Goal: Task Accomplishment & Management: Complete application form

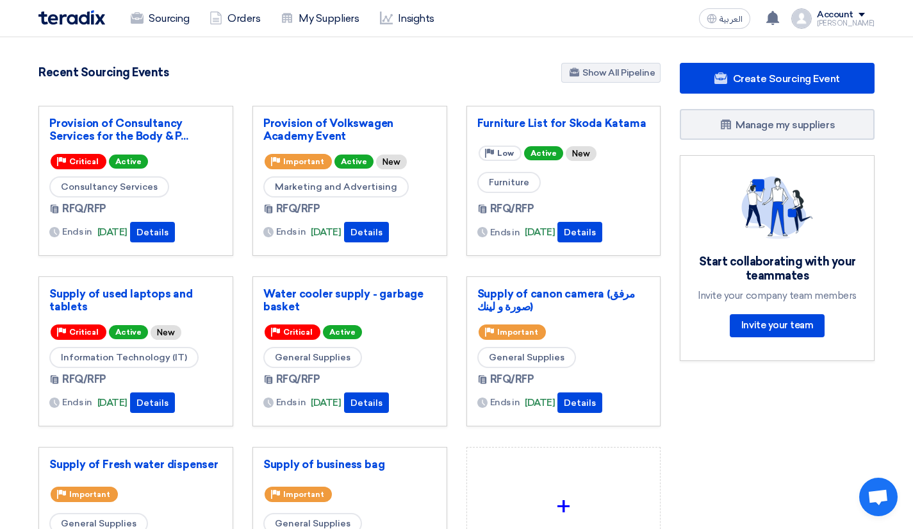
click at [717, 80] on use at bounding box center [721, 78] width 13 height 12
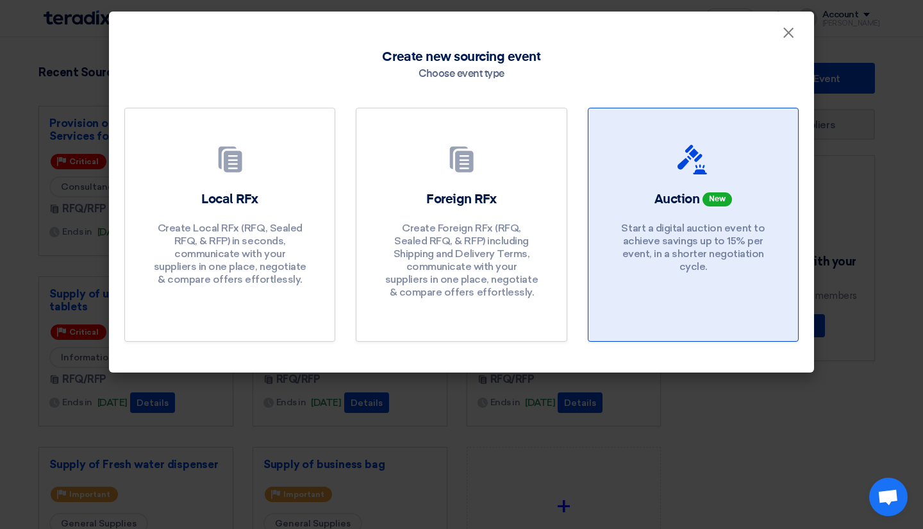
click at [634, 158] on div at bounding box center [693, 162] width 179 height 36
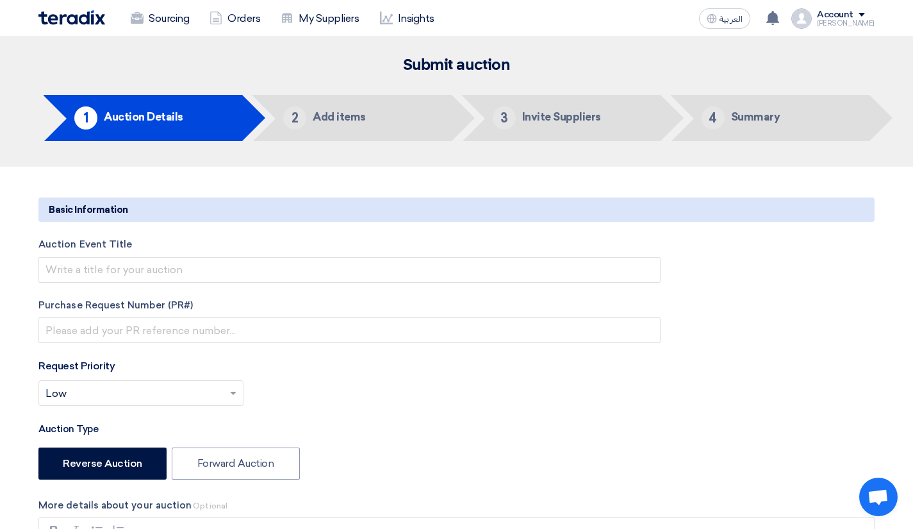
click at [346, 120] on h5 "Add items" at bounding box center [339, 117] width 53 height 12
click at [403, 115] on li "2 Add items" at bounding box center [352, 118] width 199 height 46
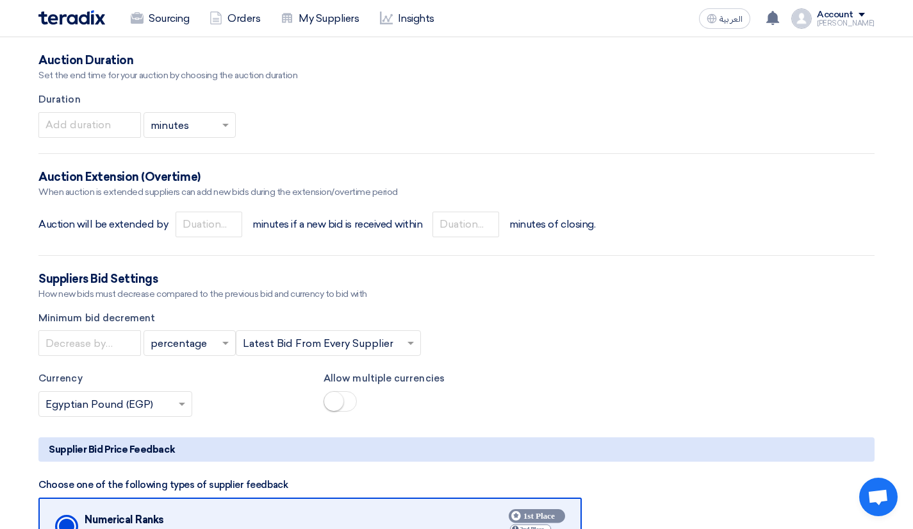
scroll to position [1218, 0]
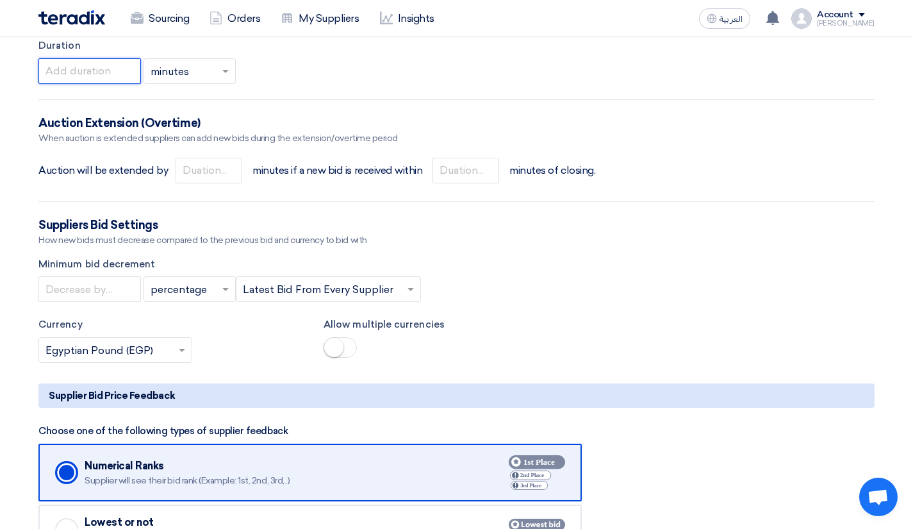
click at [110, 71] on input "number" at bounding box center [89, 71] width 103 height 26
click at [224, 62] on div at bounding box center [189, 70] width 91 height 21
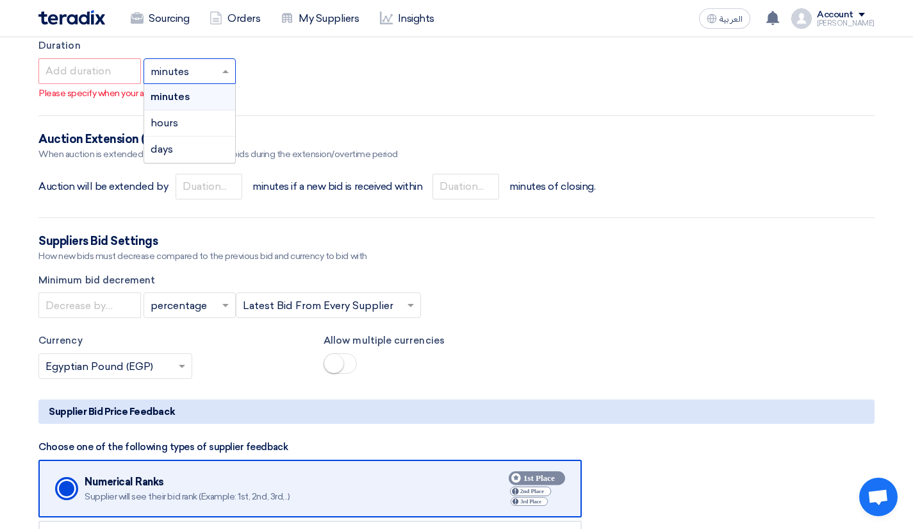
click at [251, 71] on div "× minutes × minutes hours days" at bounding box center [456, 71] width 836 height 26
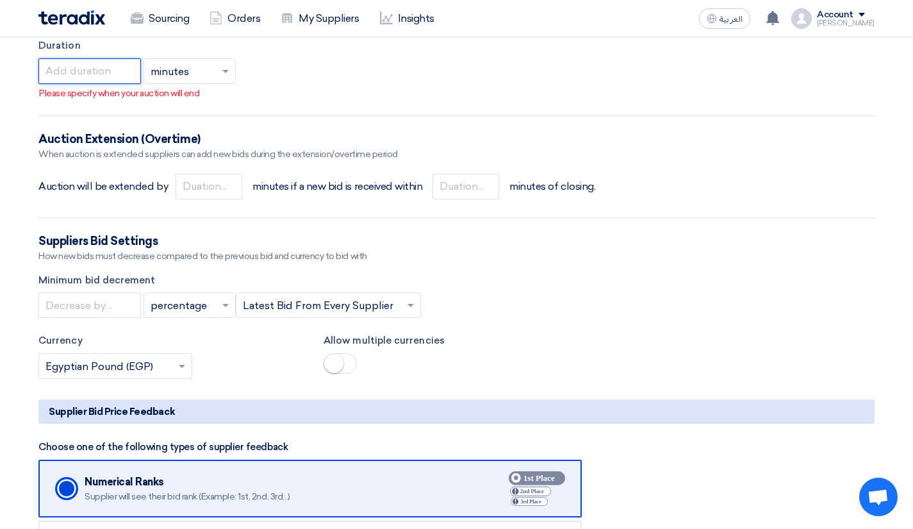
click at [104, 64] on input "number" at bounding box center [89, 71] width 103 height 26
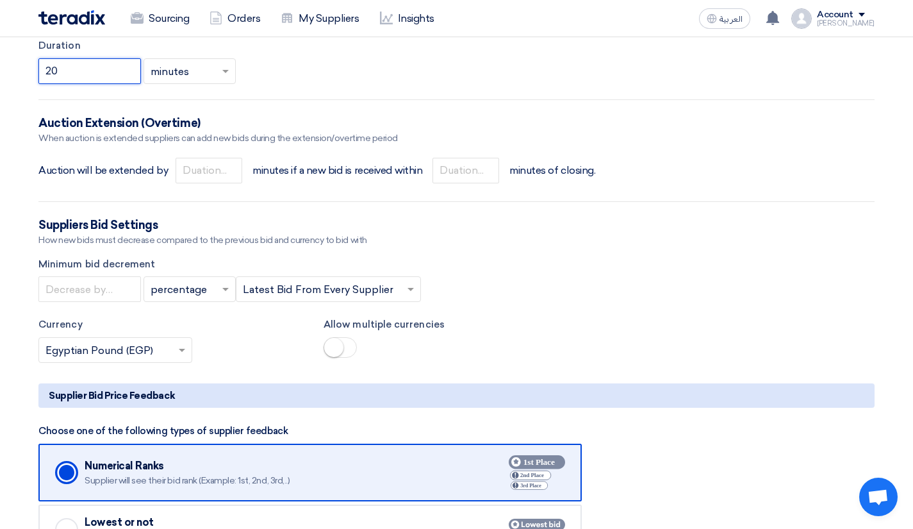
type input "20"
click at [253, 71] on div "20 × minutes ×" at bounding box center [456, 71] width 836 height 26
click at [203, 175] on input "number" at bounding box center [209, 171] width 67 height 26
click at [455, 164] on input "number" at bounding box center [466, 171] width 67 height 26
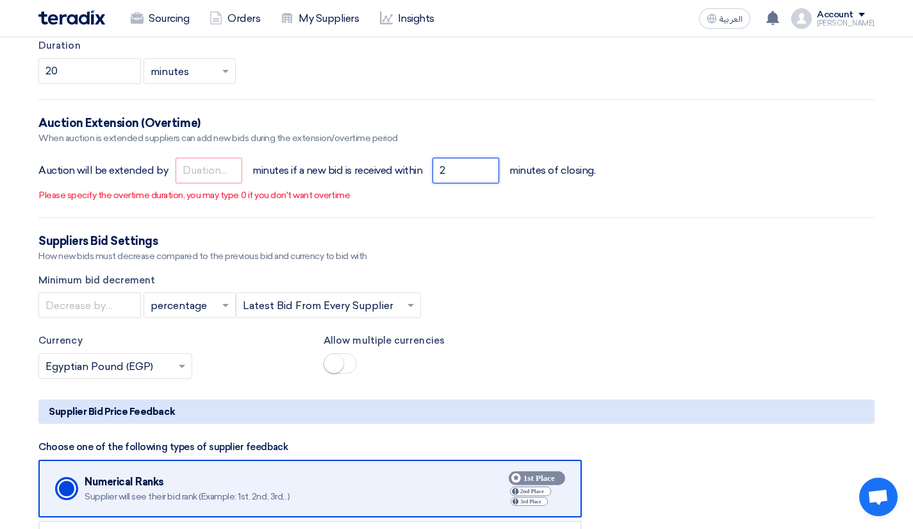
type input "2"
click at [495, 198] on p "Please specify the overtime duration, you may type 0 if you don't want overtime" at bounding box center [457, 194] width 836 height 13
click at [202, 173] on input "number" at bounding box center [209, 171] width 67 height 26
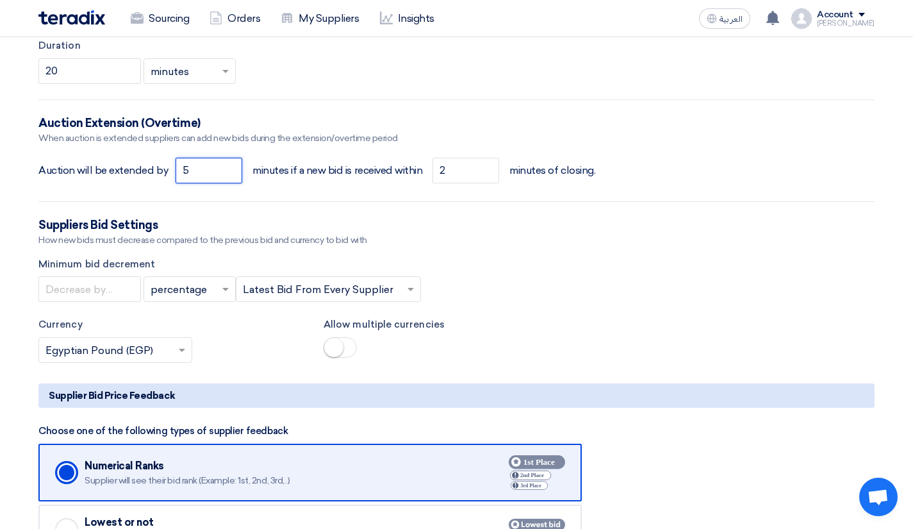
type input "5"
click at [375, 202] on hr at bounding box center [456, 201] width 836 height 1
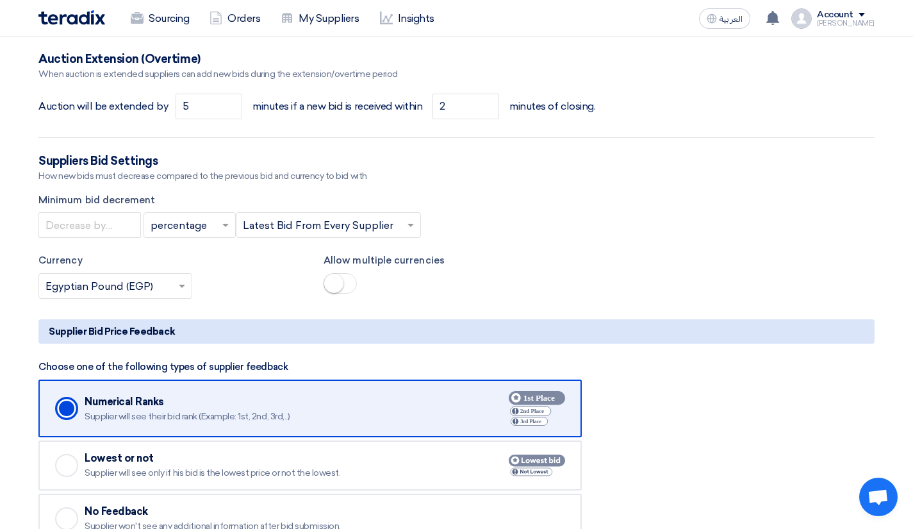
click at [220, 228] on span at bounding box center [227, 224] width 16 height 15
click at [204, 278] on div "value" at bounding box center [189, 277] width 91 height 26
click at [124, 230] on input "number" at bounding box center [89, 225] width 103 height 26
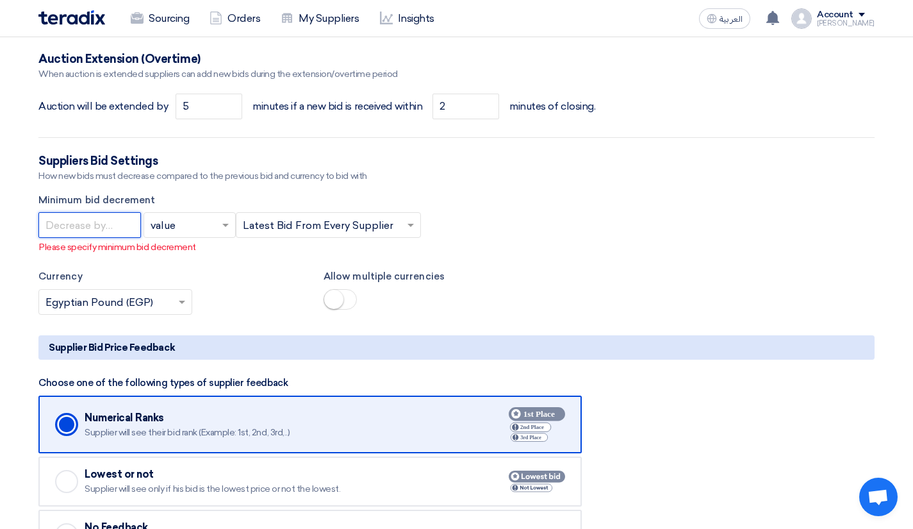
click at [365, 232] on input "text" at bounding box center [322, 226] width 158 height 21
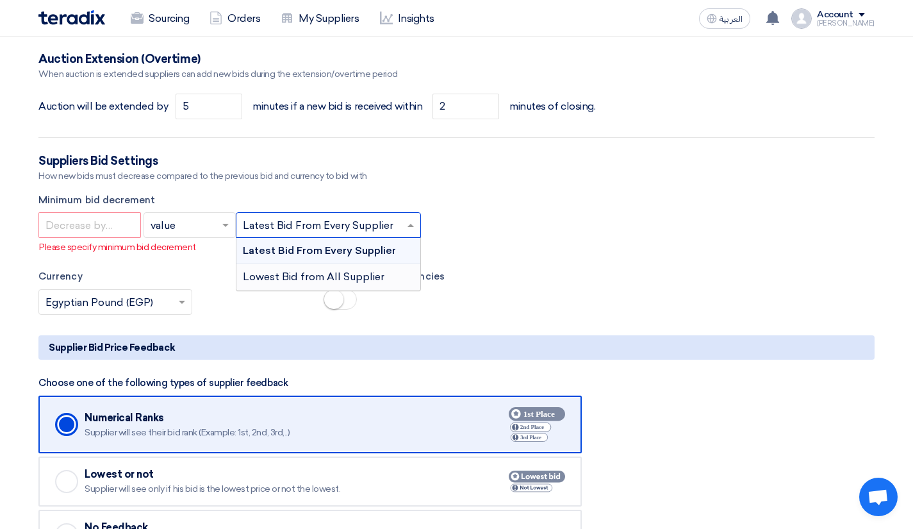
click at [361, 279] on span "Lowest Bid from All Supplier" at bounding box center [314, 276] width 142 height 12
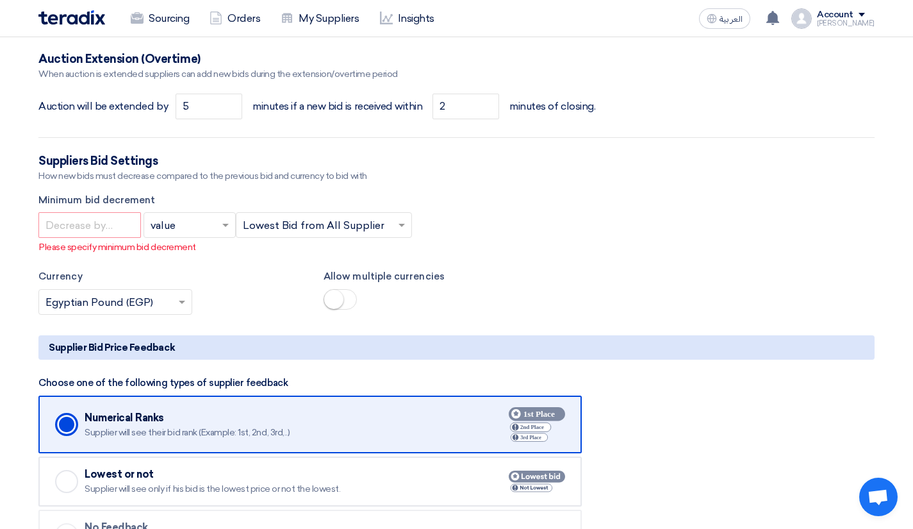
click at [486, 231] on div "× value × × Lowest Bid from All Supplier ×" at bounding box center [456, 225] width 836 height 26
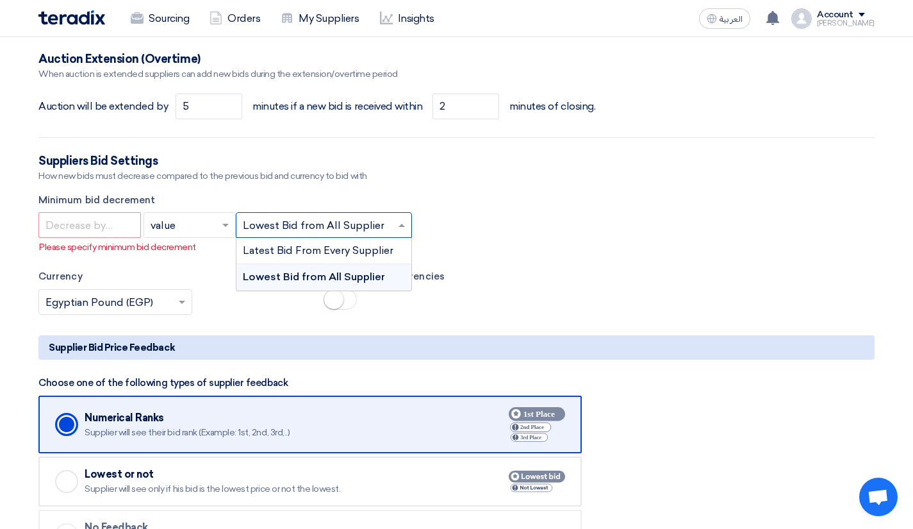
click at [406, 232] on span at bounding box center [403, 224] width 16 height 15
click at [381, 281] on span "Lowest Bid from All Supplier" at bounding box center [314, 276] width 142 height 12
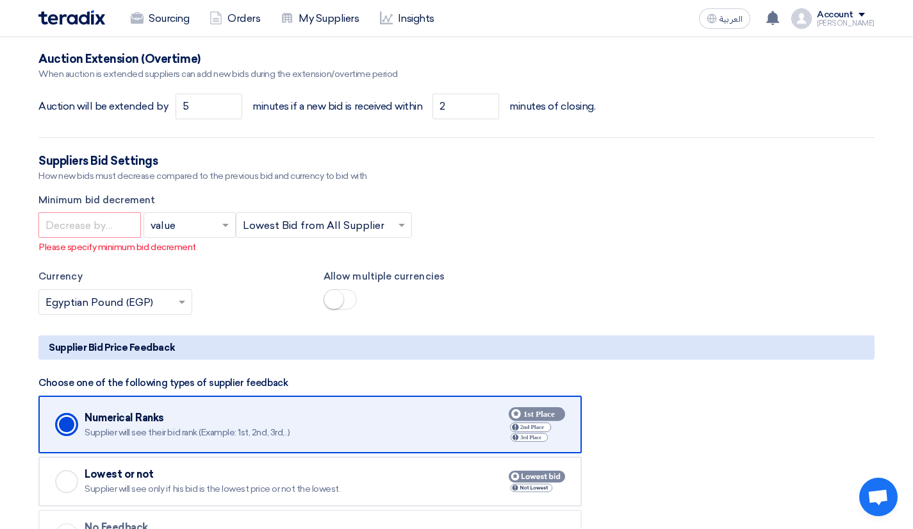
click at [465, 240] on div "Minimum bid decrement × value × × Lowest Bid from All Supplier × Please specify…" at bounding box center [456, 224] width 836 height 62
click at [122, 220] on input "number" at bounding box center [89, 225] width 103 height 26
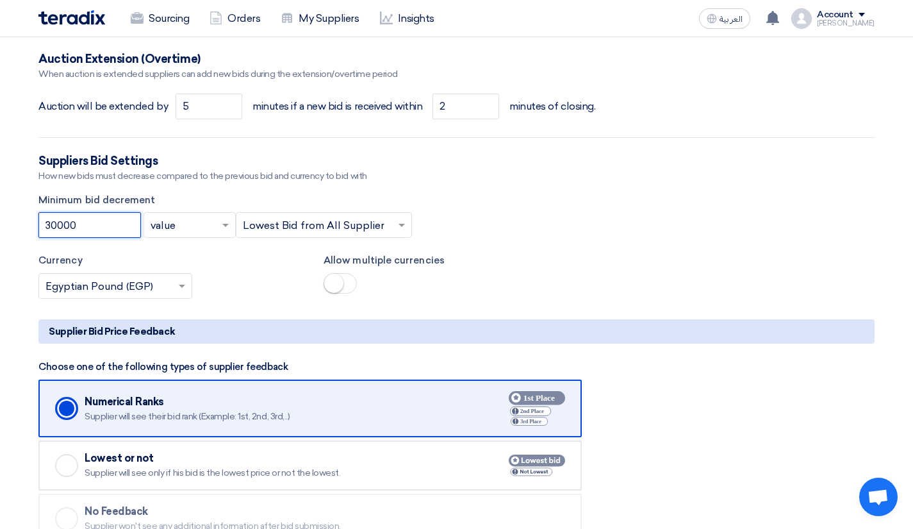
type input "30000"
click at [474, 213] on div "30000 × value × × Lowest Bid from All Supplier ×" at bounding box center [456, 225] width 836 height 26
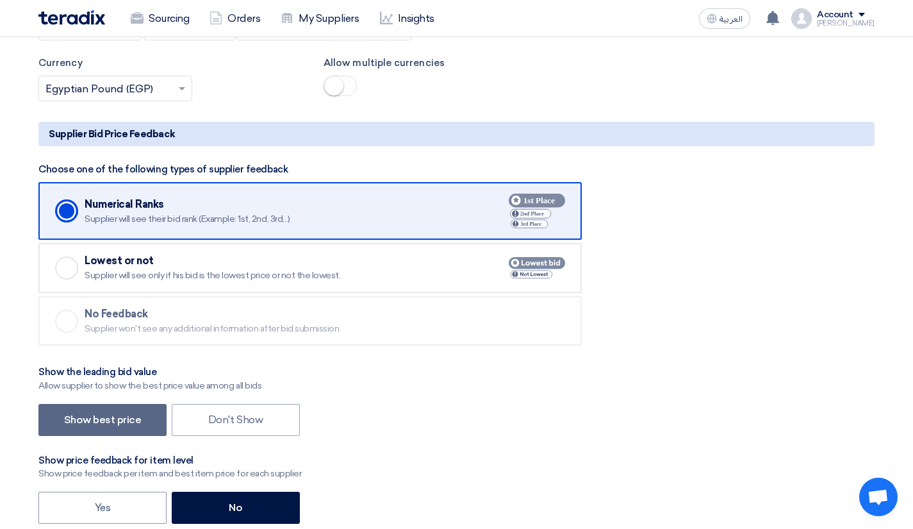
scroll to position [1474, 0]
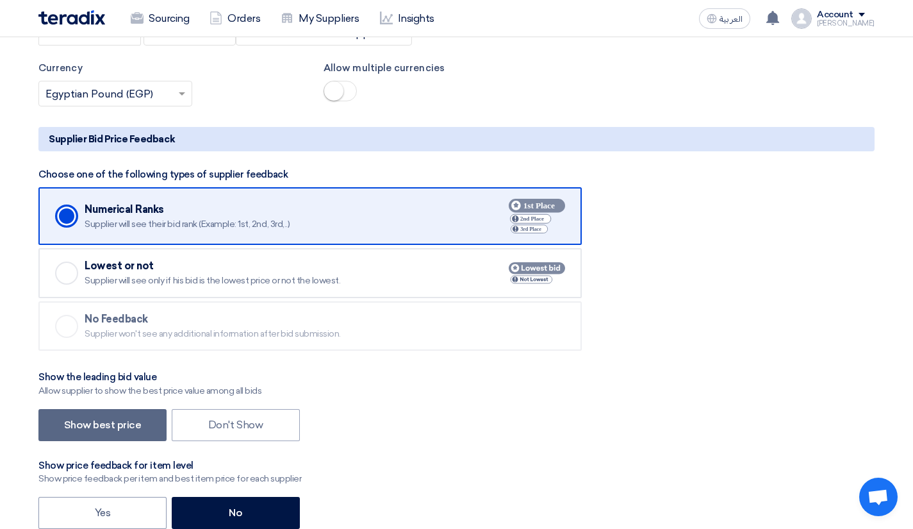
click at [141, 263] on div "Lowest or not" at bounding box center [280, 266] width 390 height 13
click at [0, 0] on input "Checked Lowest or not Supplier will see only if his bid is the lowest price or …" at bounding box center [0, 0] width 0 height 0
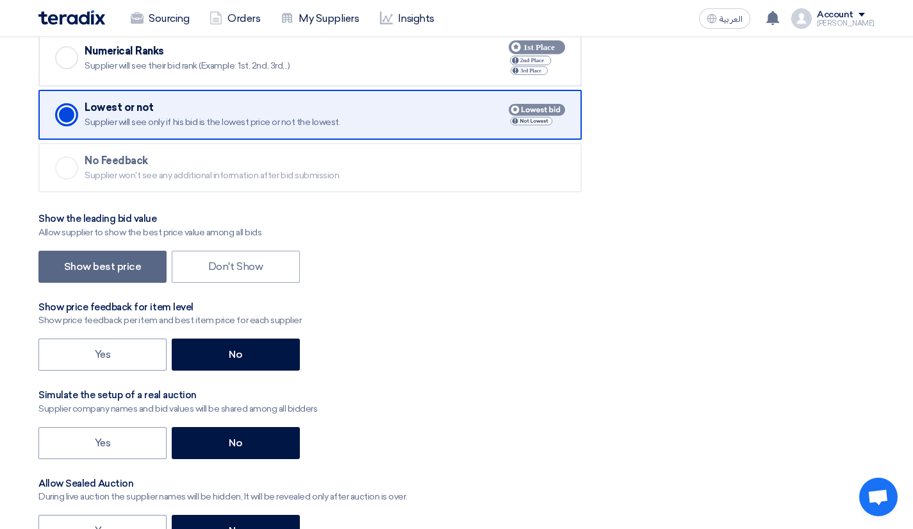
scroll to position [1666, 0]
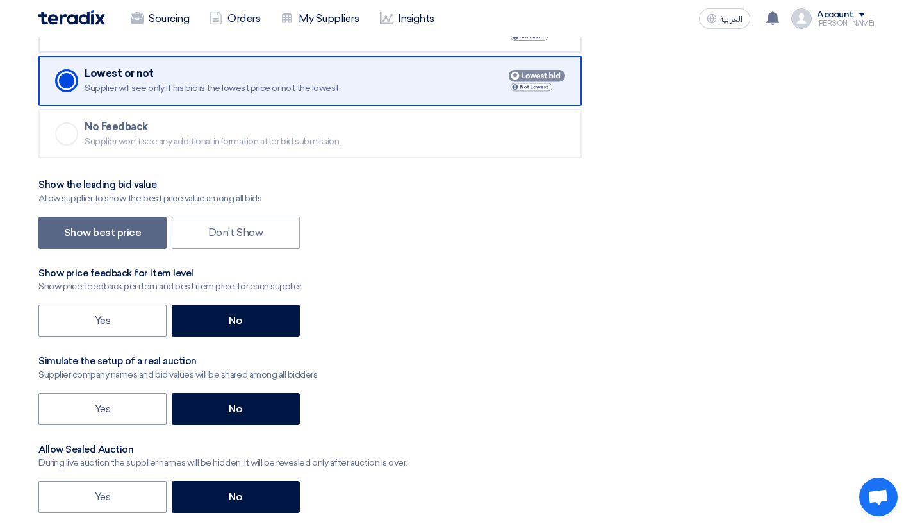
click at [207, 222] on label "Don't Show" at bounding box center [236, 233] width 128 height 32
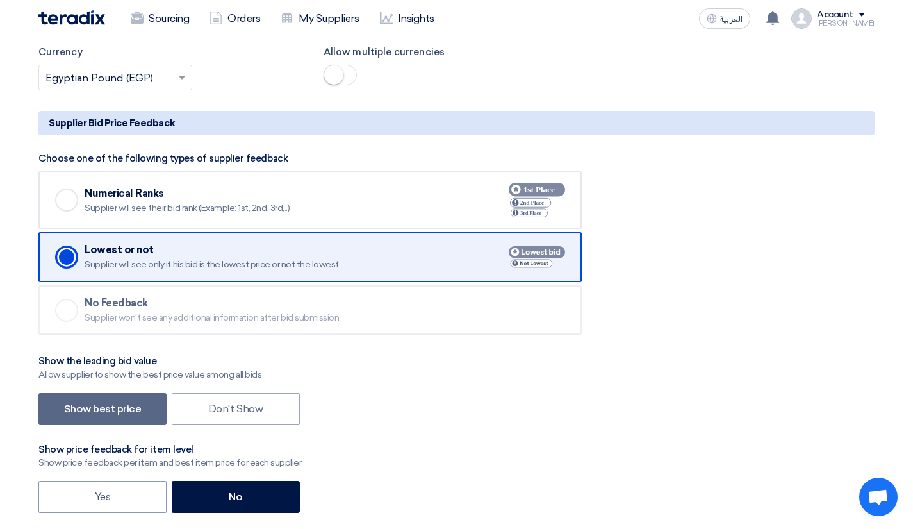
scroll to position [1346, 0]
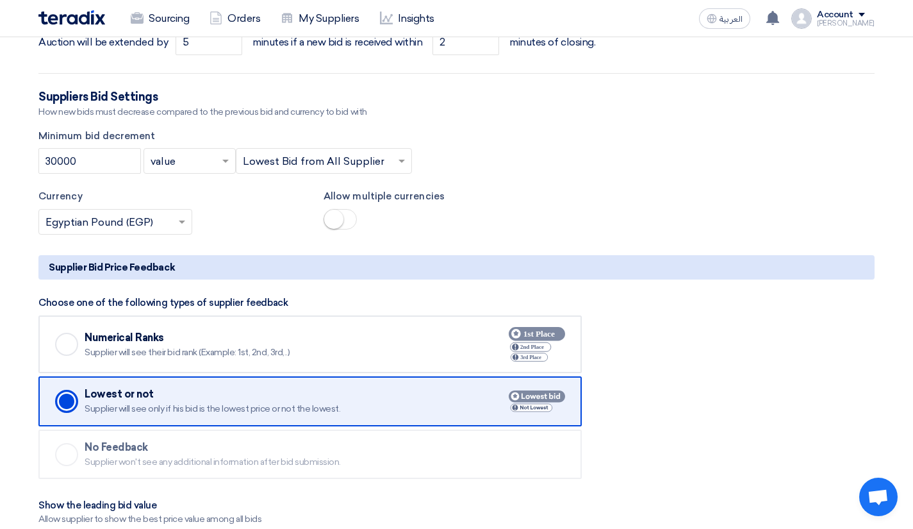
click at [170, 342] on div "Numerical Ranks" at bounding box center [280, 337] width 390 height 13
click at [0, 0] on input "Checked Numerical Ranks Supplier will see their bid rank (Example: 1st, 2nd, 3r…" at bounding box center [0, 0] width 0 height 0
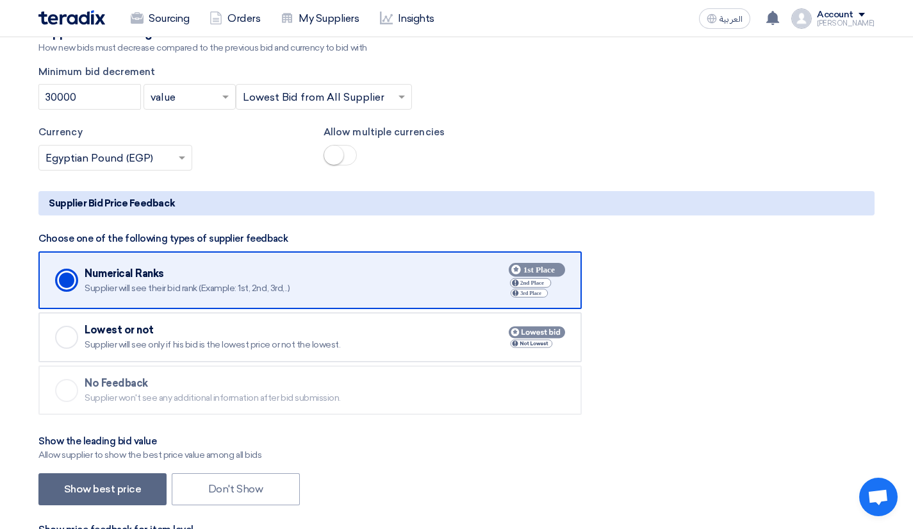
click at [196, 329] on div "Lowest or not" at bounding box center [280, 330] width 390 height 13
click at [0, 0] on input "Checked Lowest or not Supplier will see only if his bid is the lowest price or …" at bounding box center [0, 0] width 0 height 0
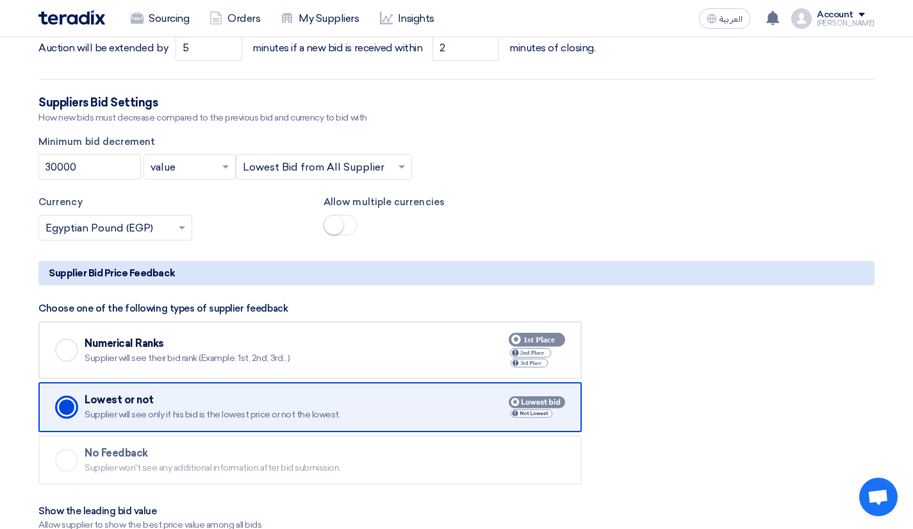
scroll to position [1282, 0]
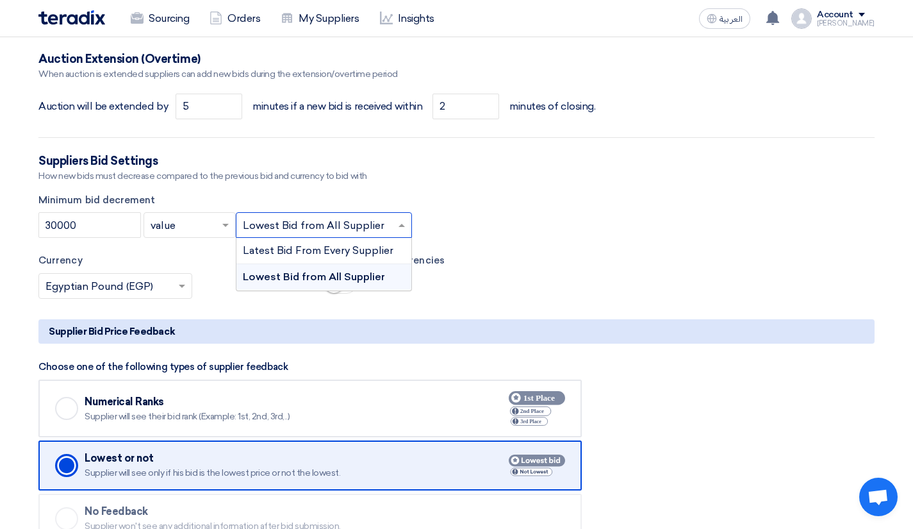
click at [370, 228] on input "text" at bounding box center [317, 226] width 149 height 21
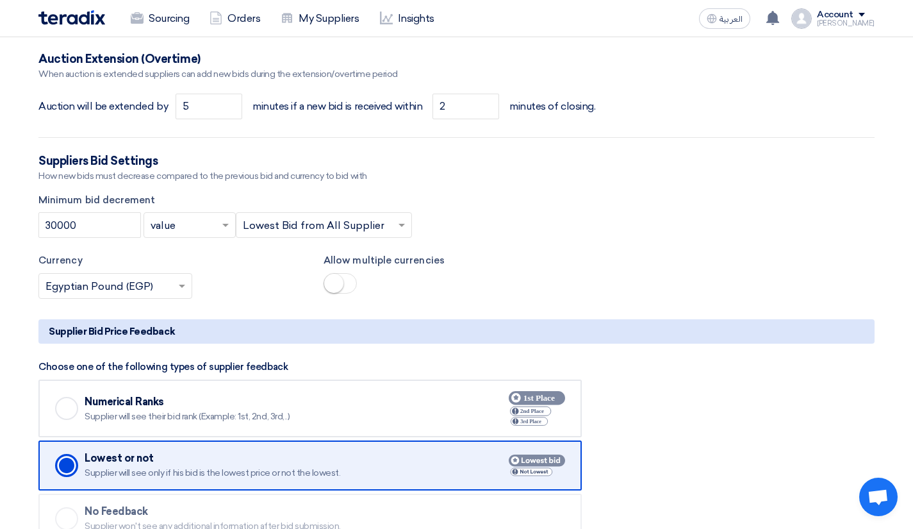
click at [550, 287] on div "Allow multiple currencies" at bounding box center [456, 276] width 285 height 46
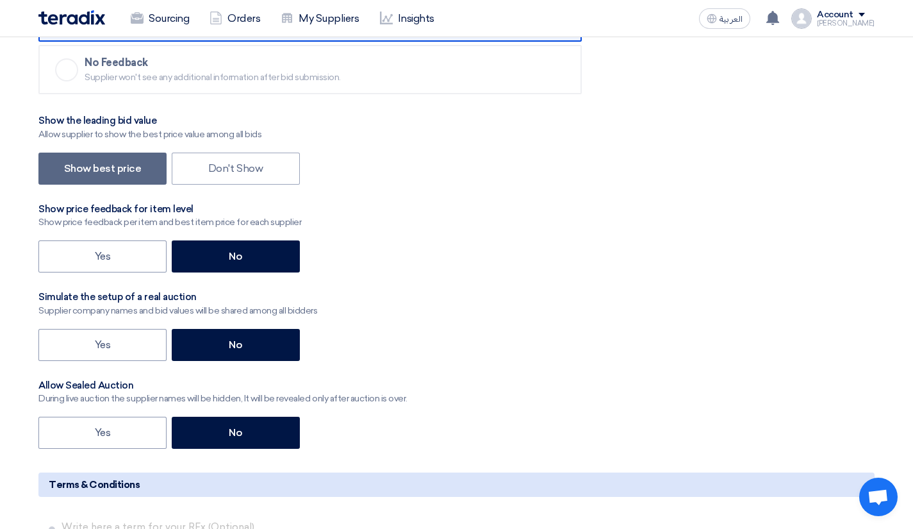
scroll to position [1795, 0]
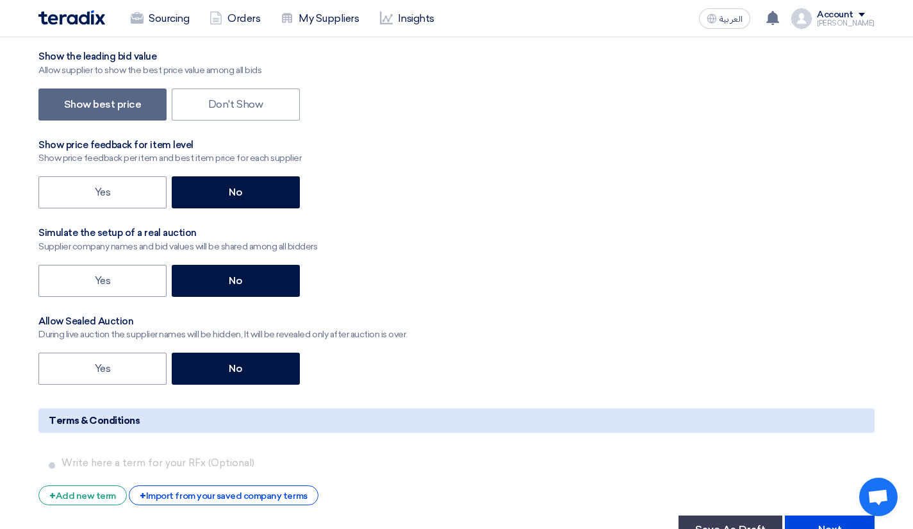
click at [445, 193] on div "Yes No" at bounding box center [456, 193] width 836 height 35
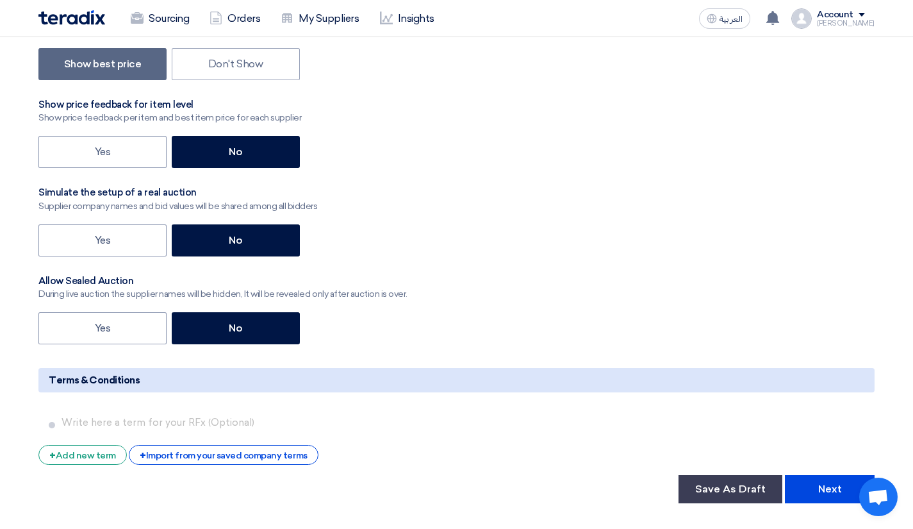
scroll to position [1859, 0]
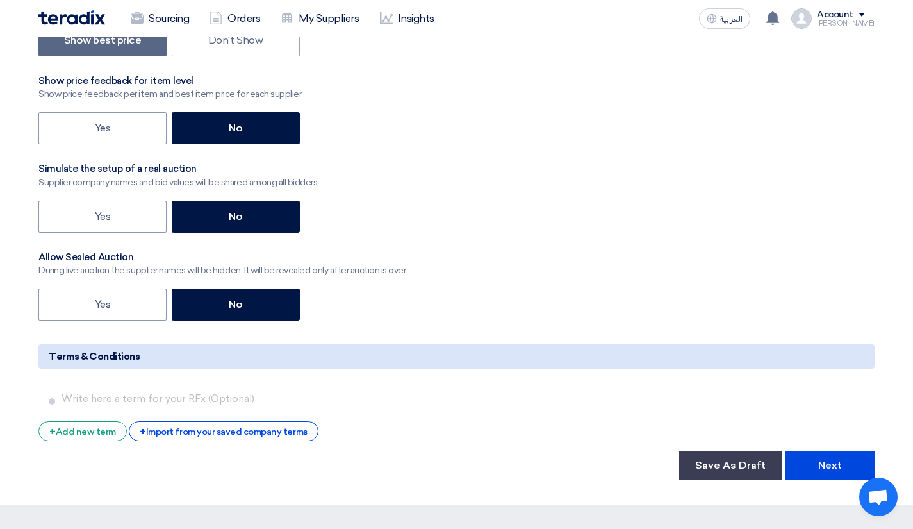
click at [414, 97] on div "Choose one of the following types of supplier feedback Checked Numerical Ranks …" at bounding box center [456, 53] width 836 height 542
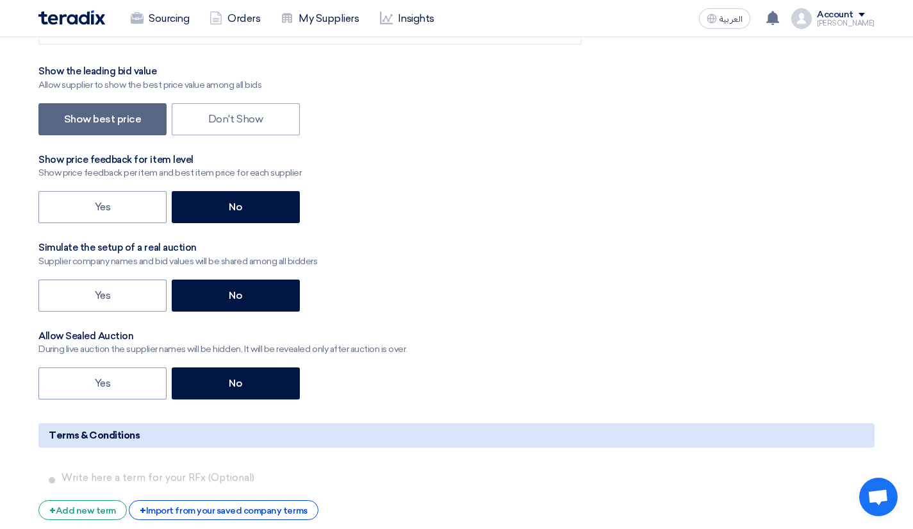
scroll to position [1795, 0]
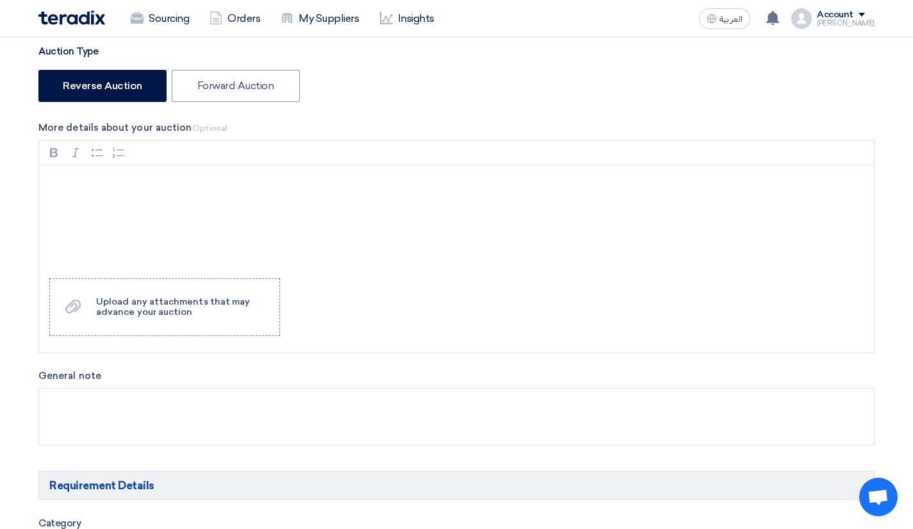
scroll to position [0, 0]
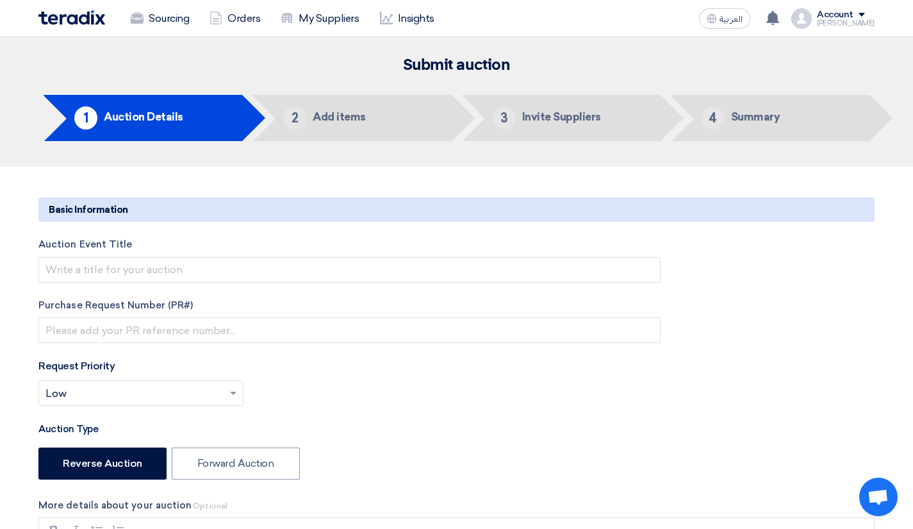
click at [485, 285] on div "Auction Event Title Purchase Request Number (PR#) Request Priority Select prior…" at bounding box center [350, 367] width 642 height 261
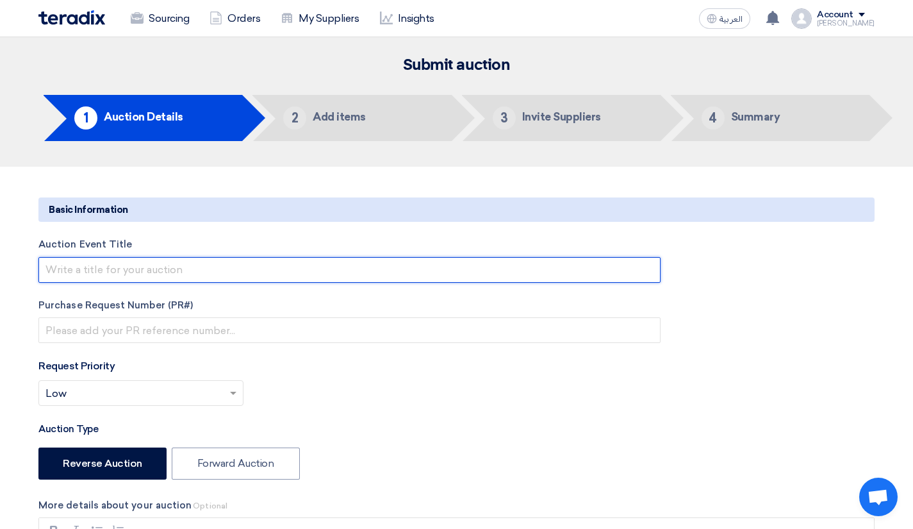
click at [490, 272] on input "text" at bounding box center [349, 270] width 622 height 26
type input "bgfs"
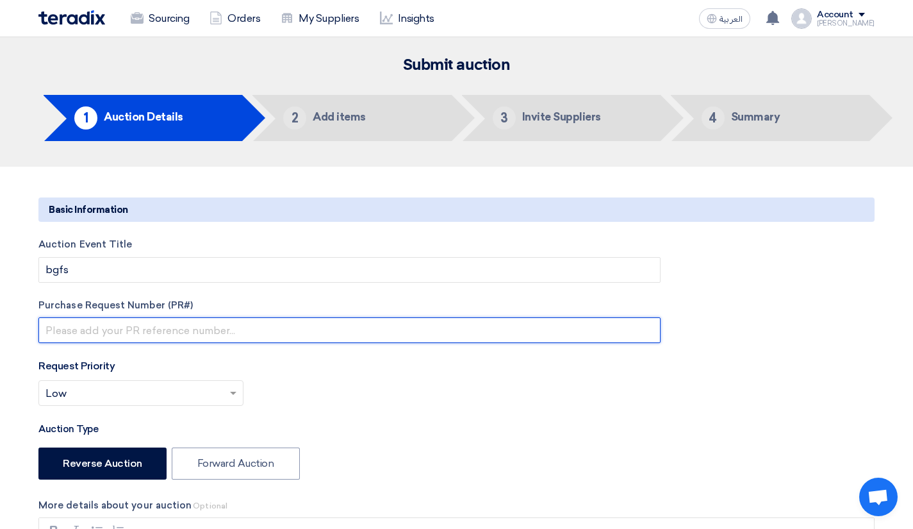
click at [447, 318] on input "text" at bounding box center [349, 330] width 622 height 26
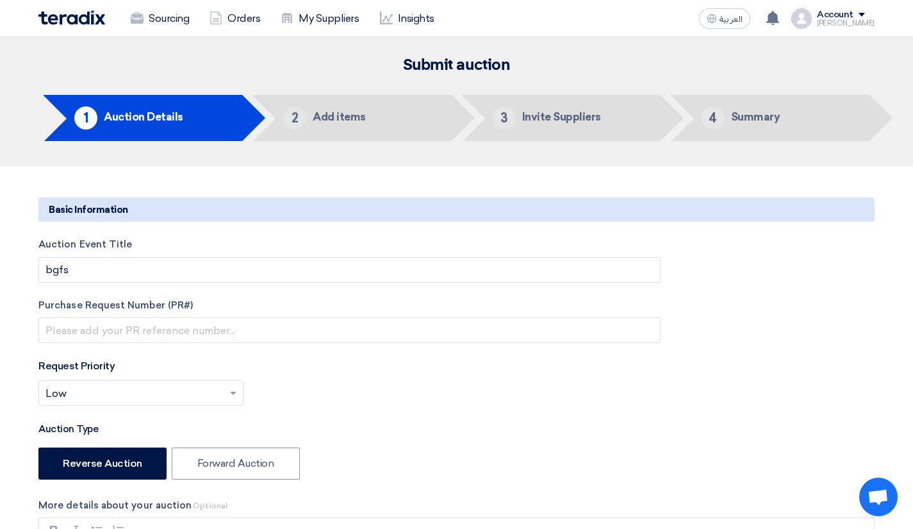
click at [371, 374] on div "Request Priority Select priority... × Low ×" at bounding box center [349, 387] width 622 height 58
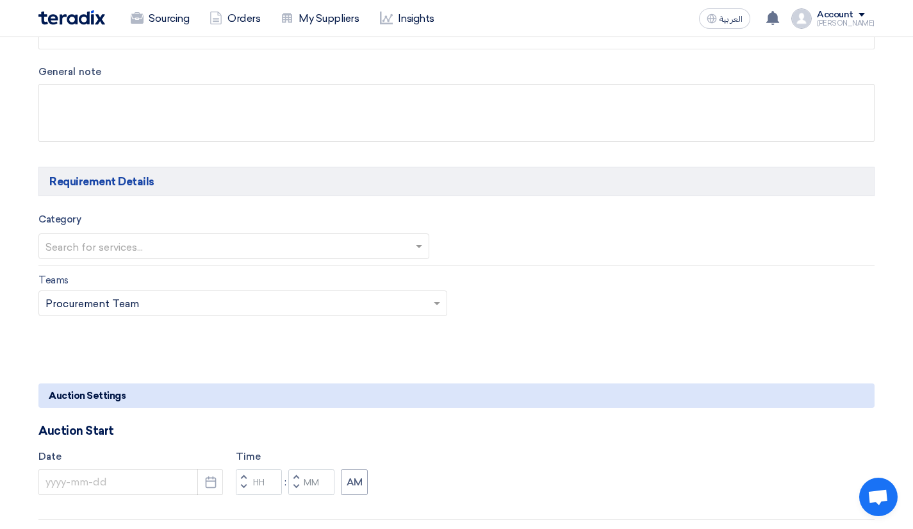
scroll to position [705, 0]
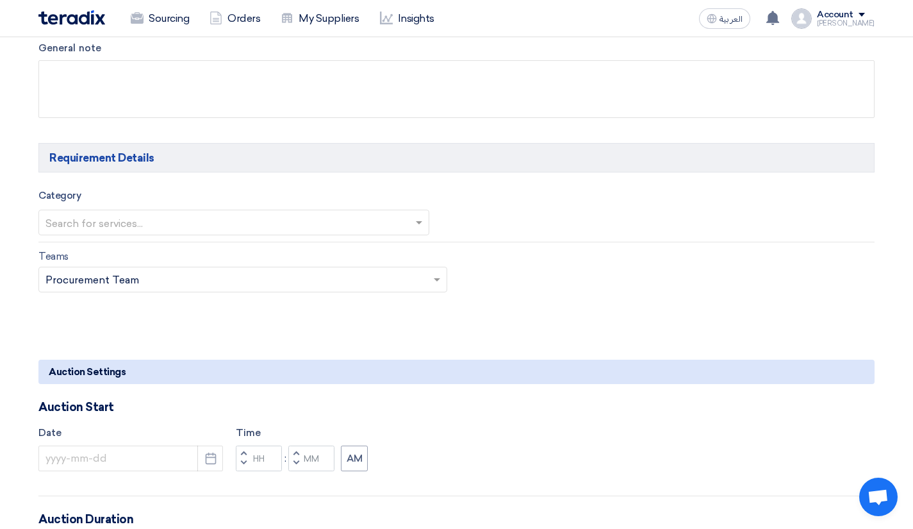
click at [278, 222] on input "text" at bounding box center [228, 223] width 364 height 21
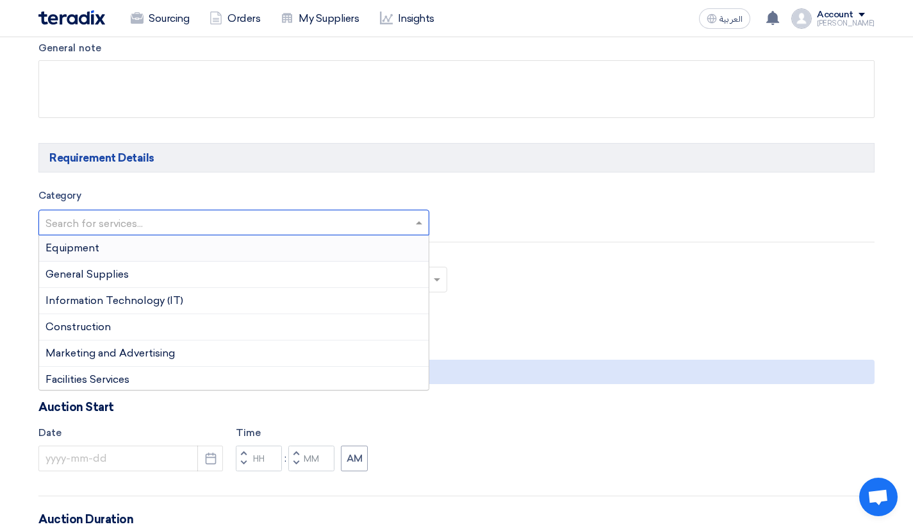
click at [256, 261] on div "Equipment" at bounding box center [234, 248] width 390 height 26
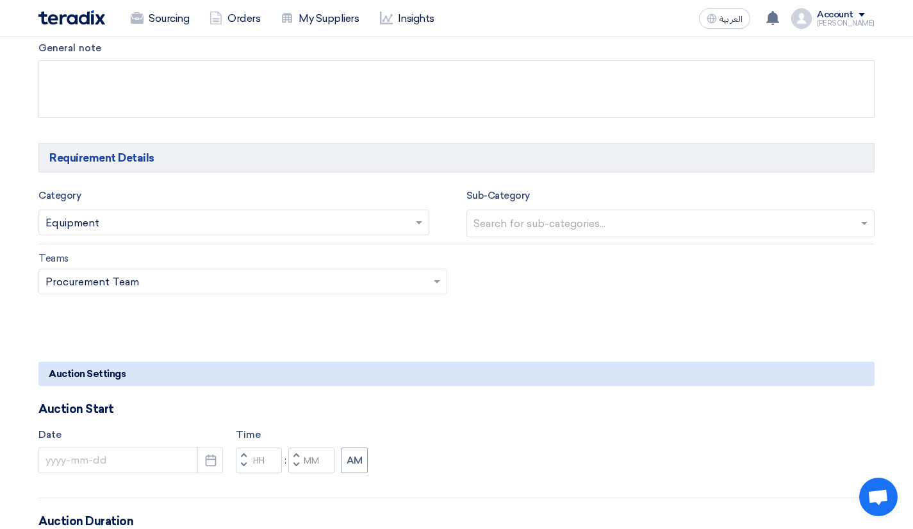
scroll to position [897, 0]
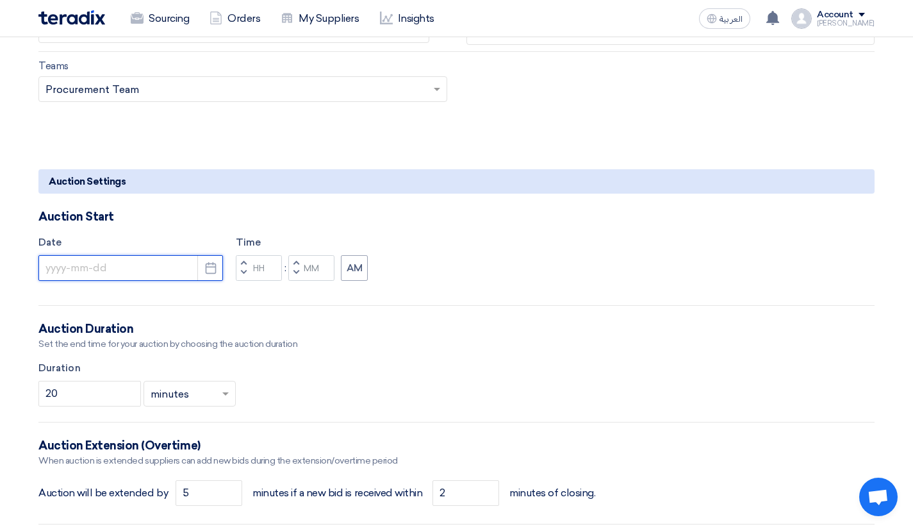
click at [184, 270] on input at bounding box center [130, 268] width 185 height 26
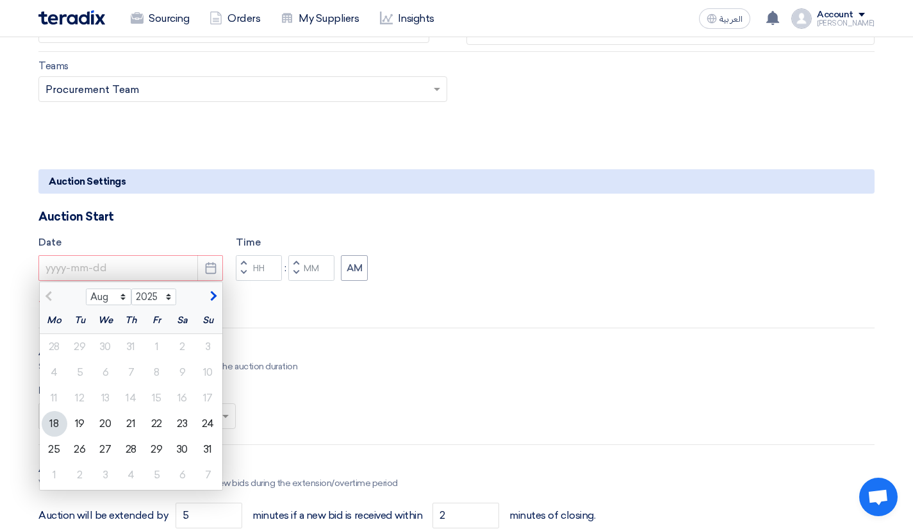
click at [154, 442] on div "29" at bounding box center [157, 449] width 26 height 26
type input "[DATE]"
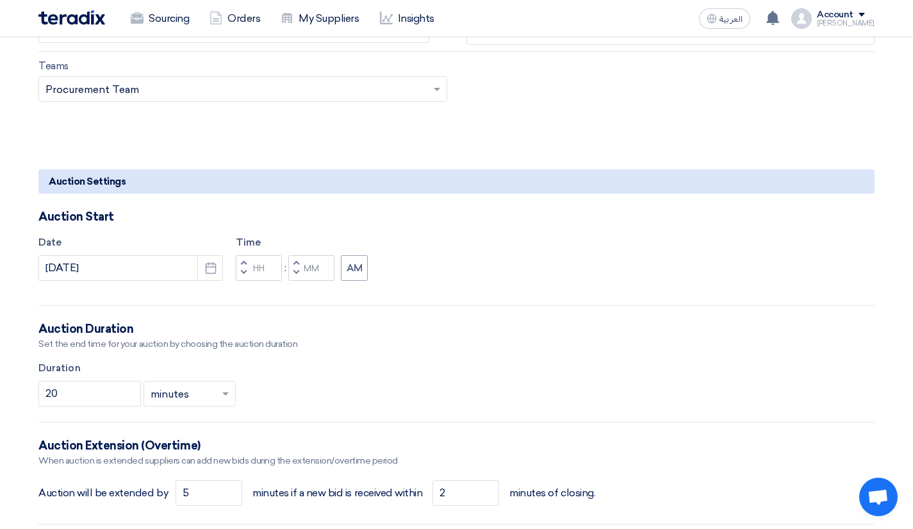
click at [247, 261] on button "Increment hours" at bounding box center [243, 263] width 15 height 16
type input "01"
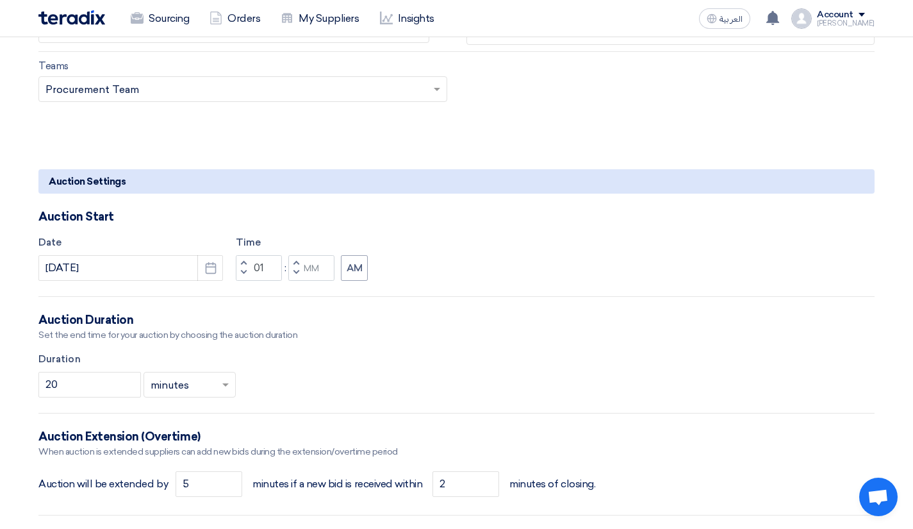
click at [294, 261] on button "Increment minutes" at bounding box center [295, 263] width 15 height 16
type input "01"
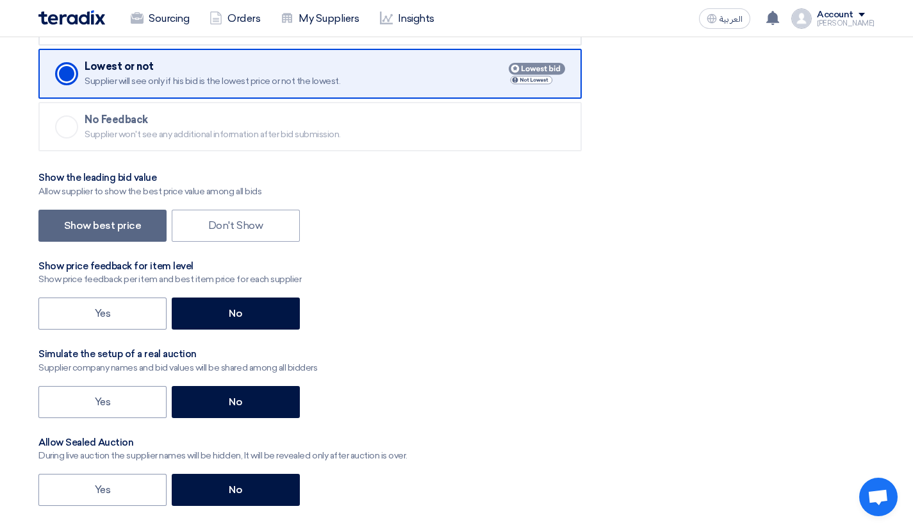
scroll to position [1923, 0]
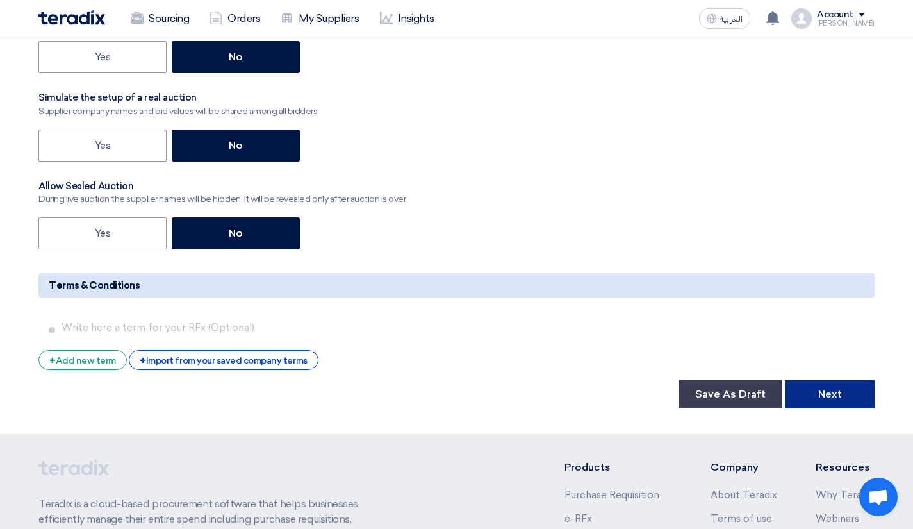
click at [827, 395] on button "Next" at bounding box center [830, 394] width 90 height 28
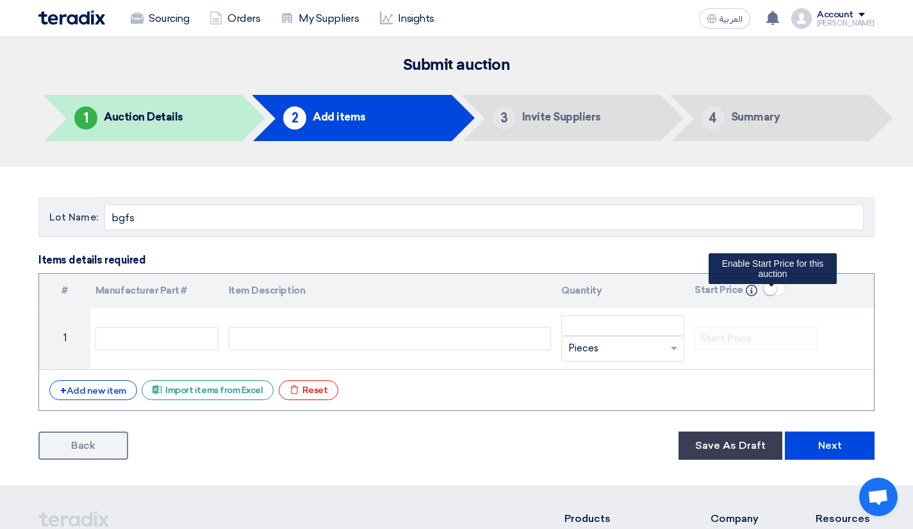
click at [783, 293] on ui-switch at bounding box center [774, 292] width 22 height 12
click at [775, 287] on small at bounding box center [778, 288] width 13 height 13
